Goal: Find specific page/section

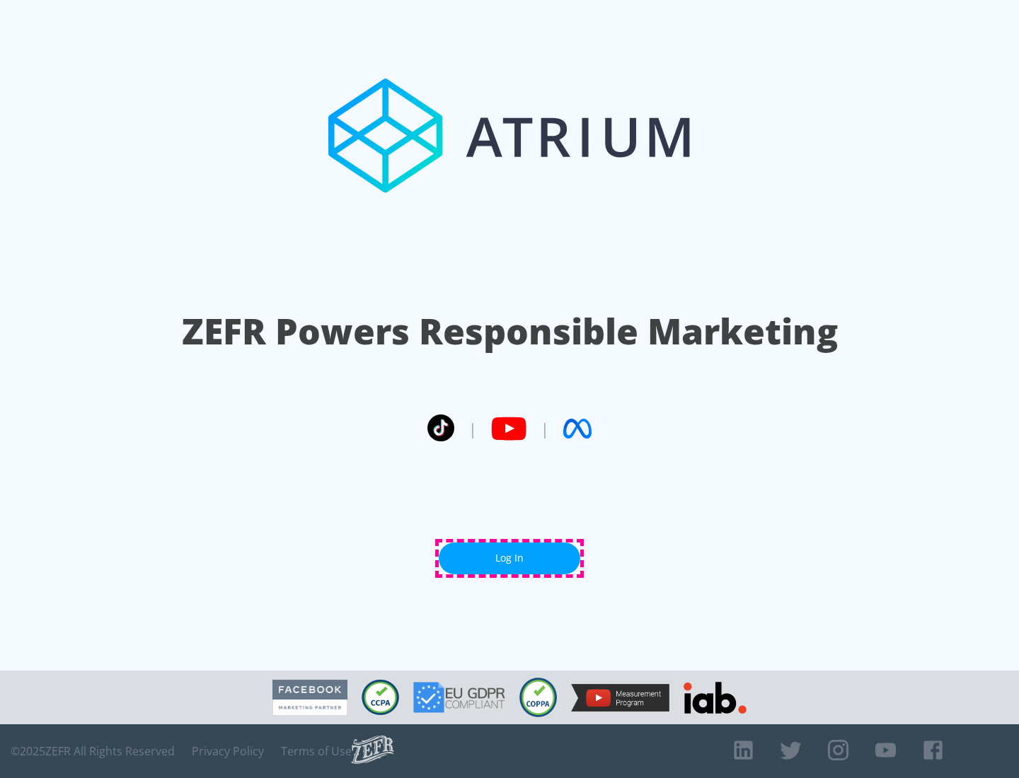
click at [509, 558] on link "Log In" at bounding box center [510, 559] width 142 height 32
